Goal: Task Accomplishment & Management: Complete application form

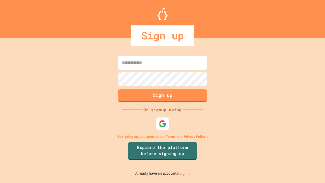
click at [184, 173] on link "Log in." at bounding box center [184, 173] width 12 height 5
